Goal: Task Accomplishment & Management: Use online tool/utility

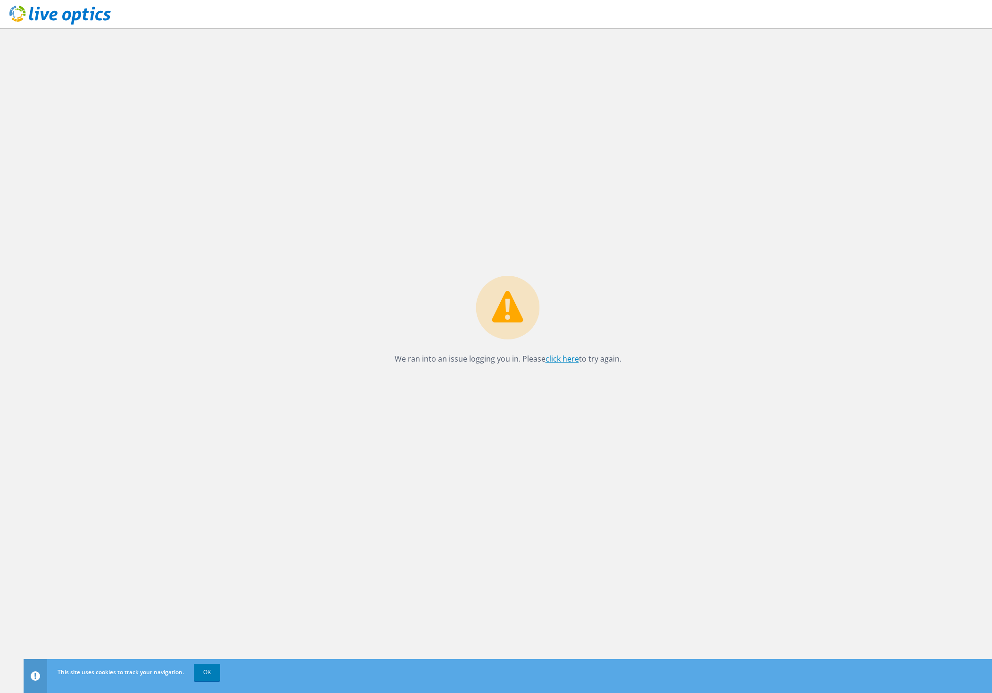
click at [568, 358] on link "click here" at bounding box center [561, 359] width 33 height 10
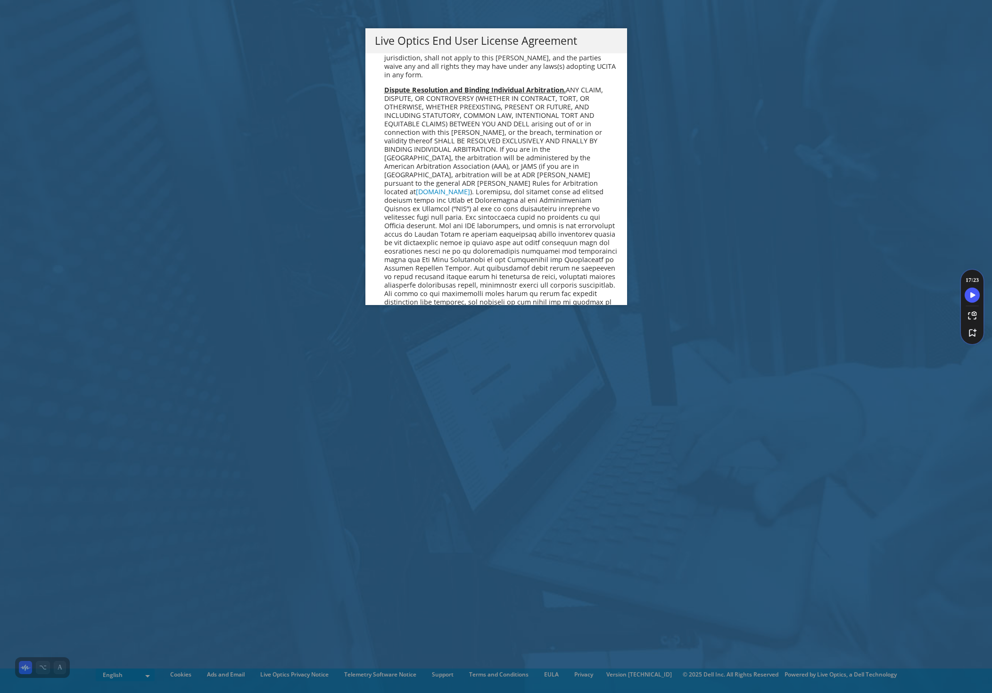
scroll to position [3454, 0]
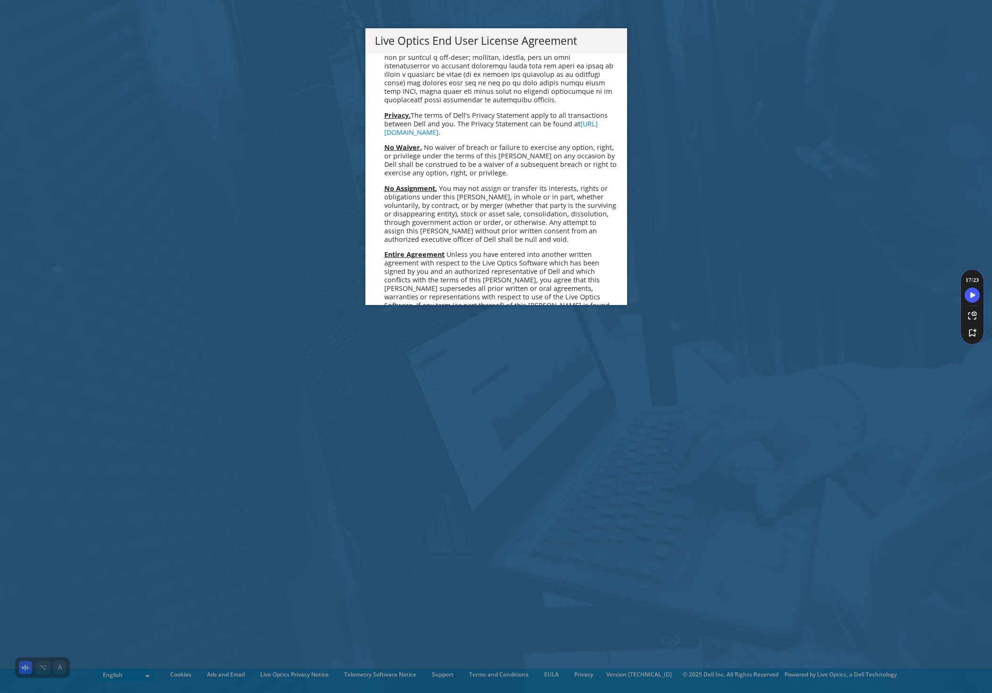
click at [396, 394] on link "Accept" at bounding box center [399, 405] width 48 height 23
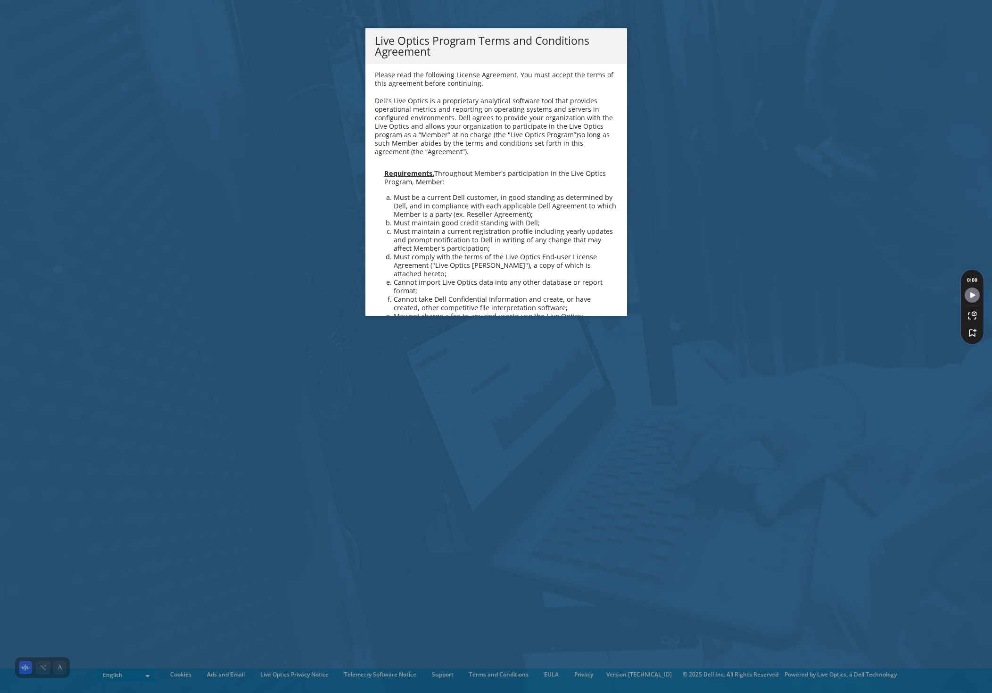
scroll to position [650, 0]
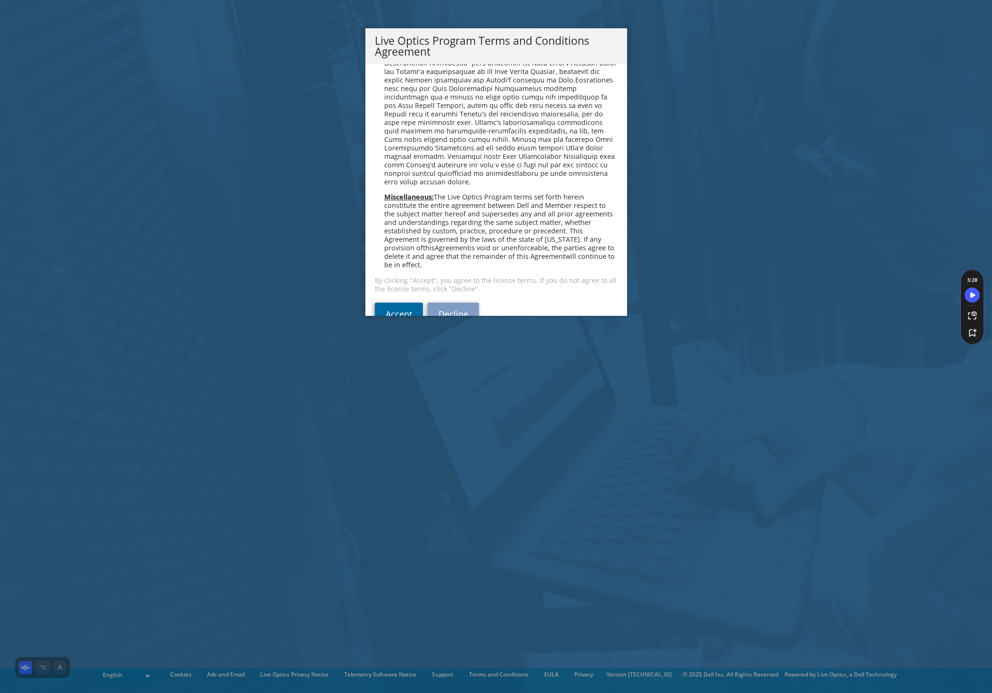
click at [397, 303] on link "Accept" at bounding box center [399, 314] width 48 height 23
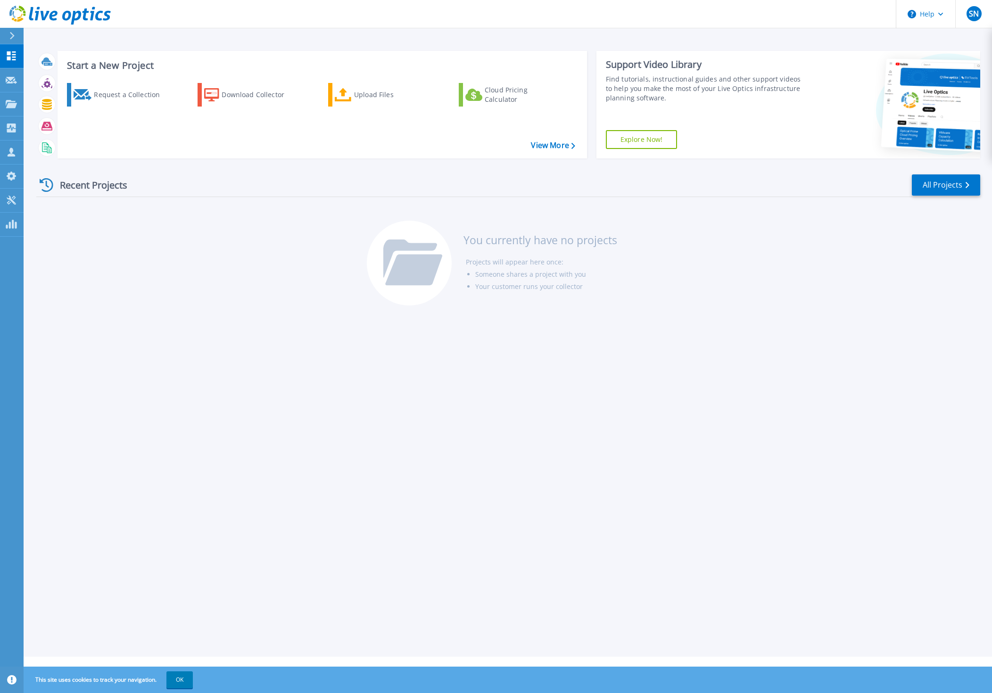
click at [870, 12] on header "Help SN Channel Partner Stephen Norton stephen.norton@nwn.ai NWN Corporation My…" at bounding box center [496, 14] width 992 height 28
click at [564, 146] on link "View More" at bounding box center [553, 145] width 44 height 9
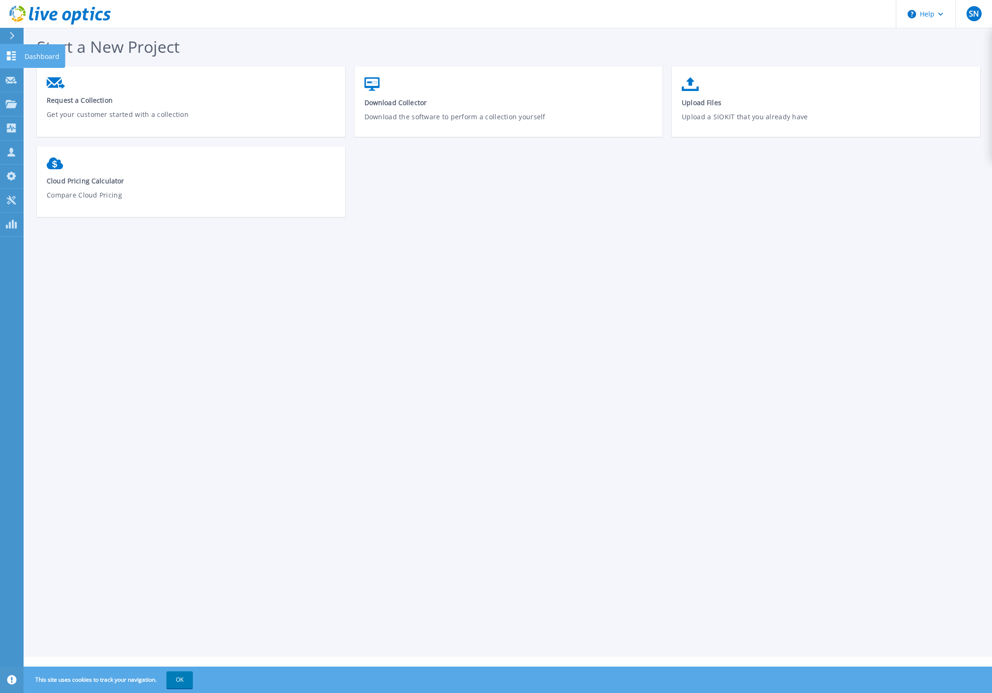
click at [9, 58] on icon at bounding box center [11, 55] width 9 height 9
